Goal: Information Seeking & Learning: Compare options

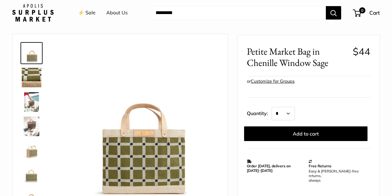
scroll to position [12, 0]
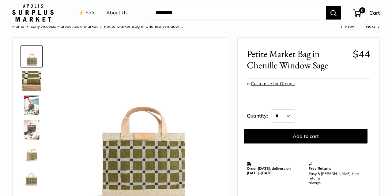
click at [33, 107] on img at bounding box center [32, 106] width 20 height 20
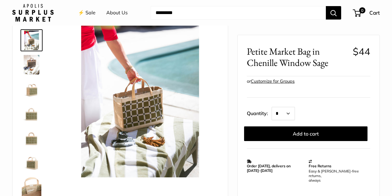
scroll to position [0, 0]
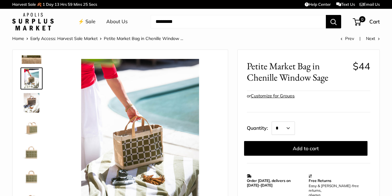
click at [348, 39] on link "Prev" at bounding box center [346, 39] width 13 height 6
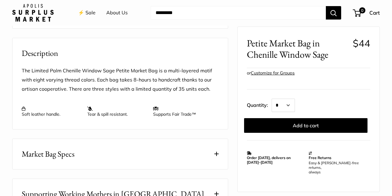
scroll to position [248, 0]
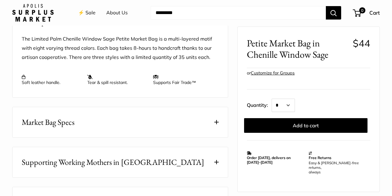
click at [217, 122] on span at bounding box center [216, 122] width 4 height 4
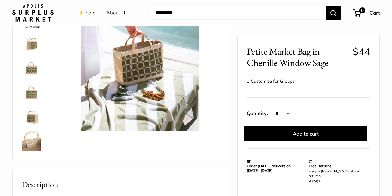
scroll to position [83, 0]
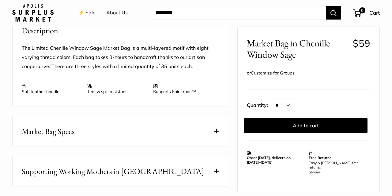
scroll to position [231, 0]
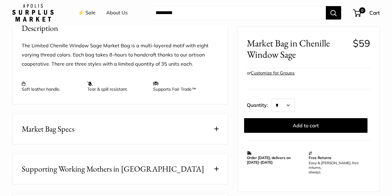
click at [218, 125] on button "Market Bag Specs" at bounding box center [120, 129] width 215 height 30
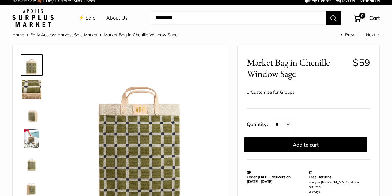
scroll to position [0, 0]
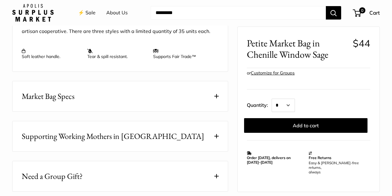
scroll to position [281, 0]
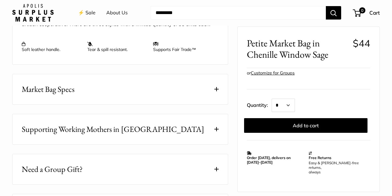
click at [216, 87] on span at bounding box center [216, 89] width 4 height 4
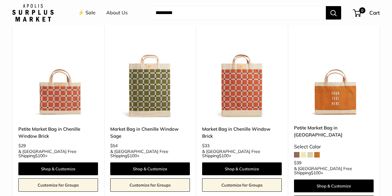
scroll to position [628, 0]
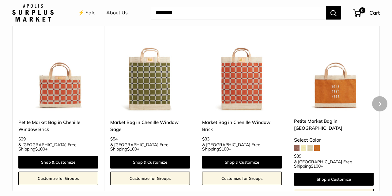
click at [0, 0] on img at bounding box center [0, 0] width 0 height 0
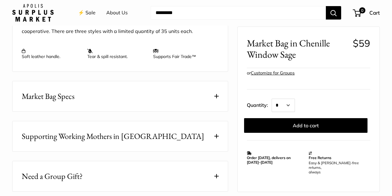
scroll to position [281, 0]
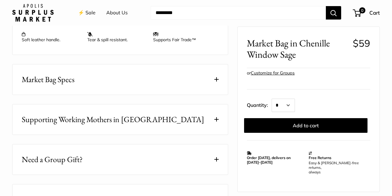
click at [217, 78] on span at bounding box center [216, 79] width 4 height 4
